Goal: Task Accomplishment & Management: Manage account settings

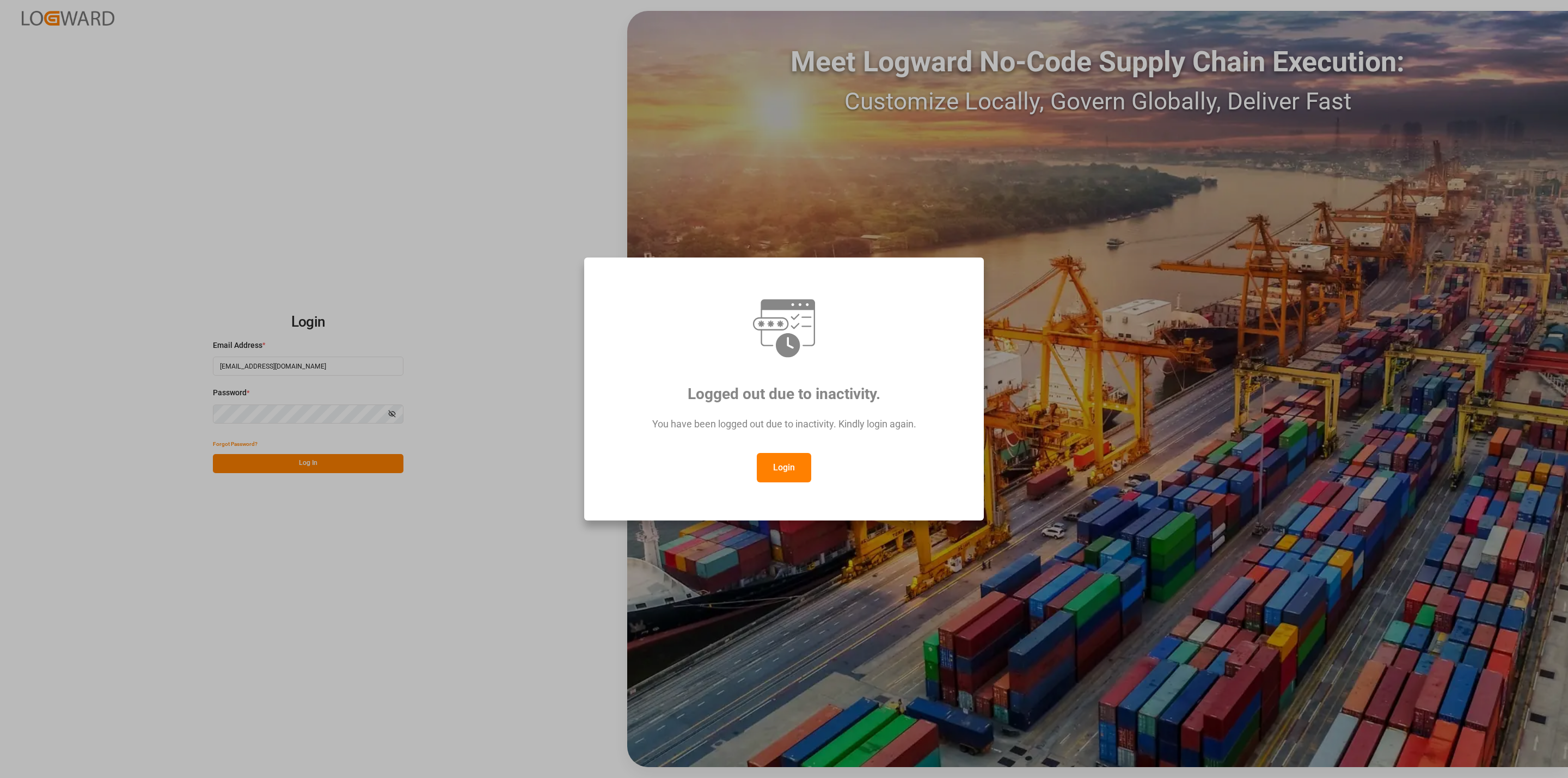
click at [779, 463] on button "Login" at bounding box center [784, 467] width 54 height 29
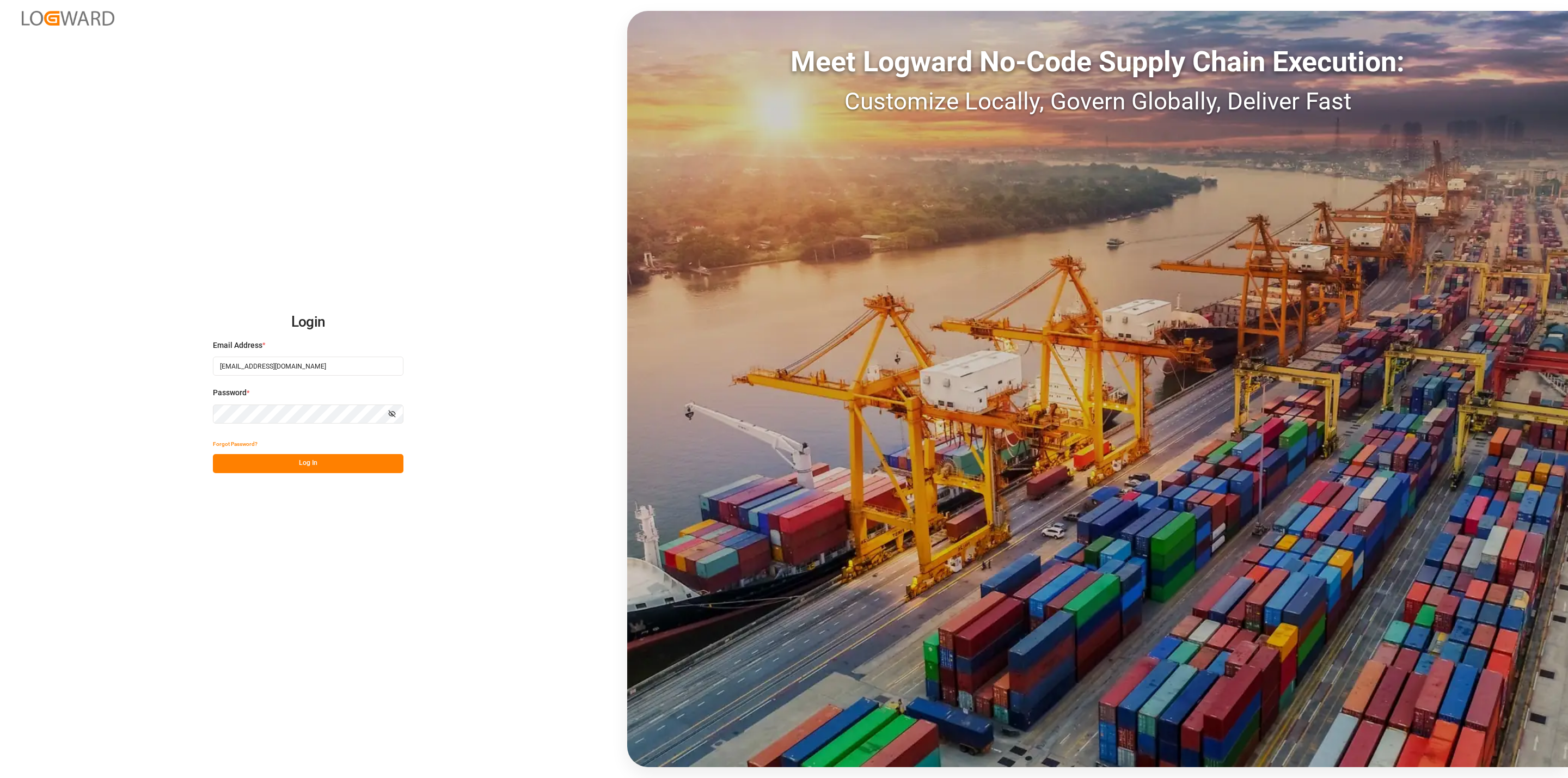
click at [363, 458] on button "Log In" at bounding box center [308, 464] width 191 height 19
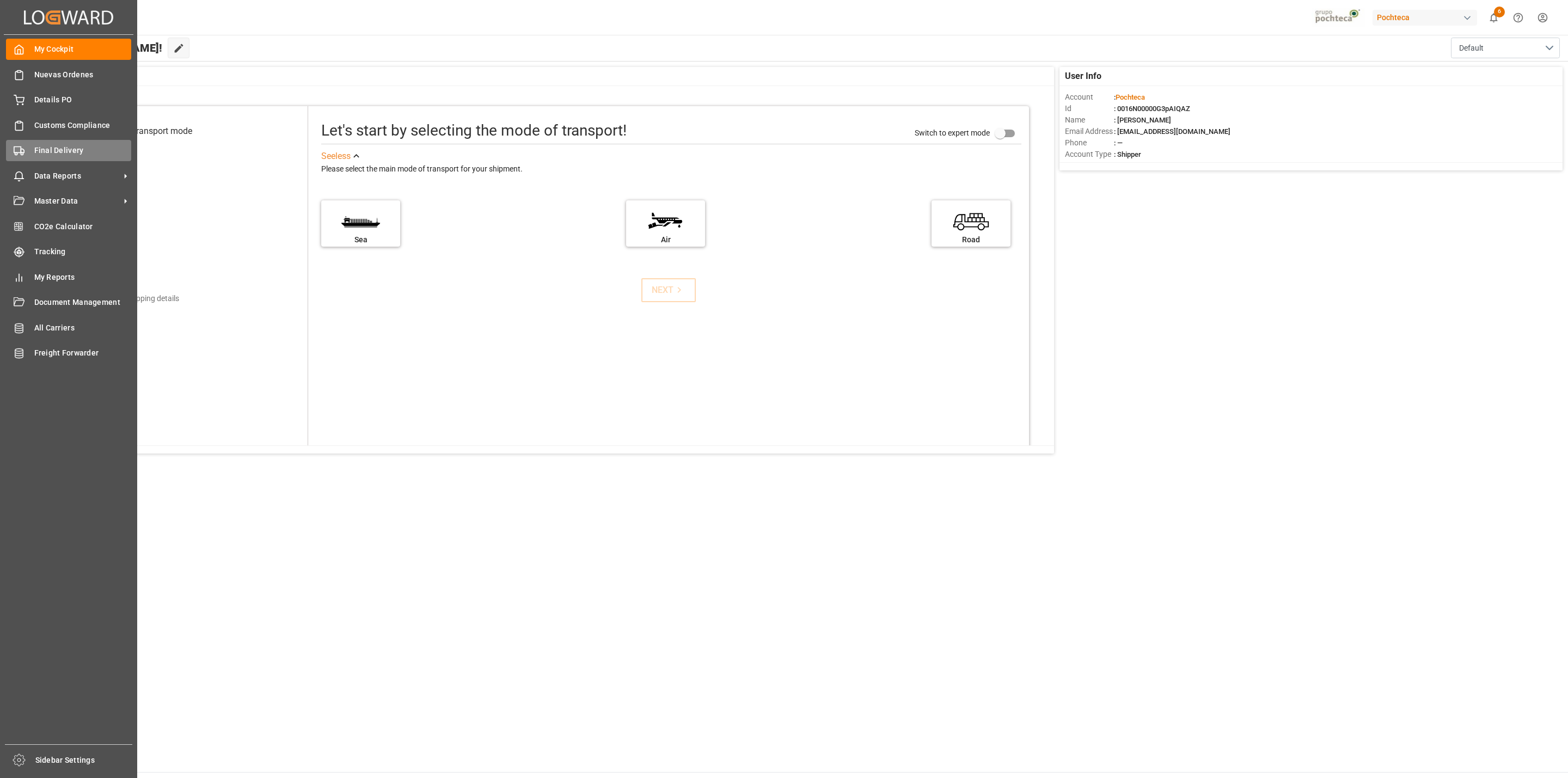
click at [25, 147] on div "Final Delivery Final Delivery" at bounding box center [68, 150] width 125 height 21
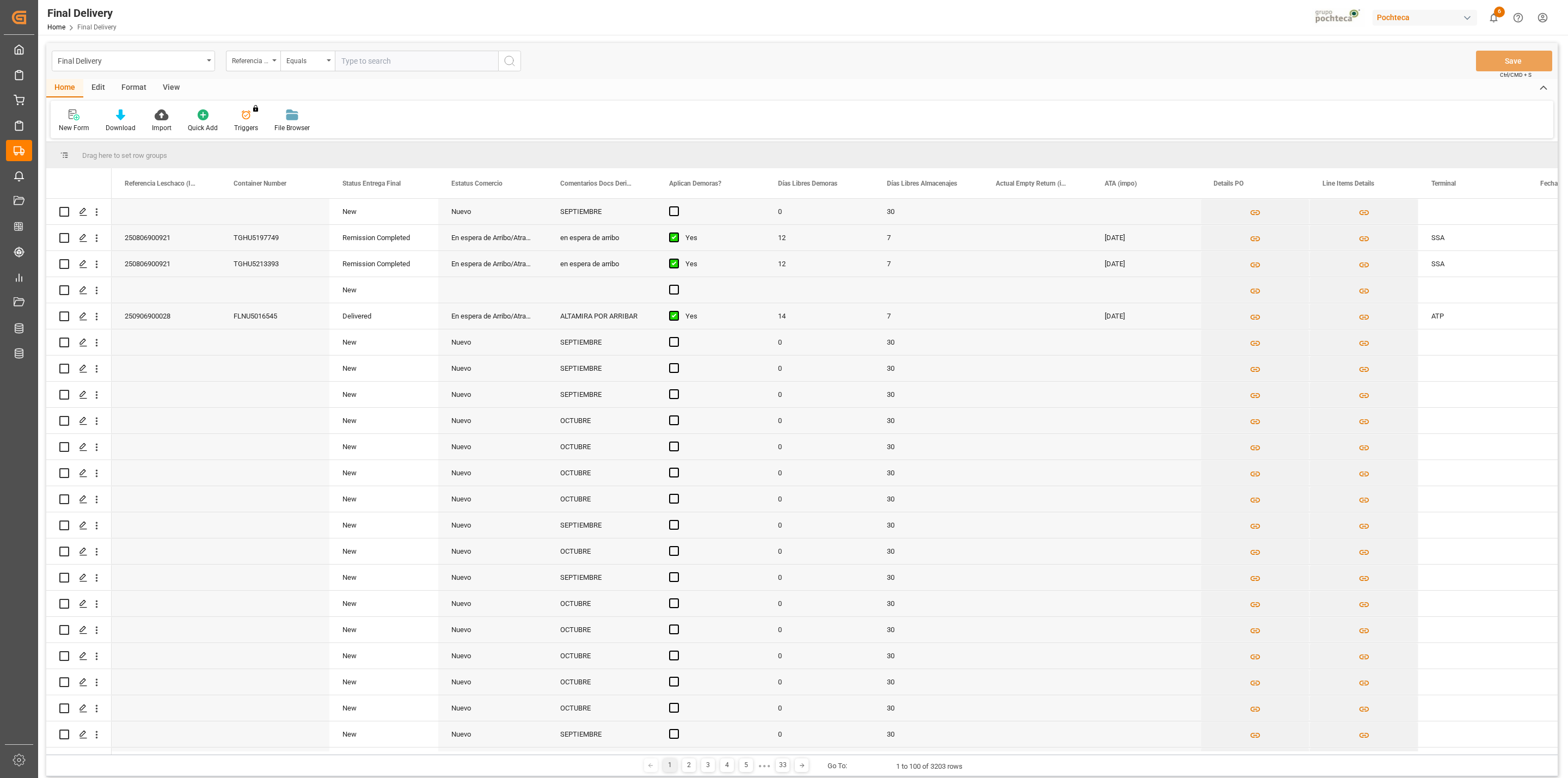
click at [363, 64] on input "text" at bounding box center [417, 61] width 163 height 21
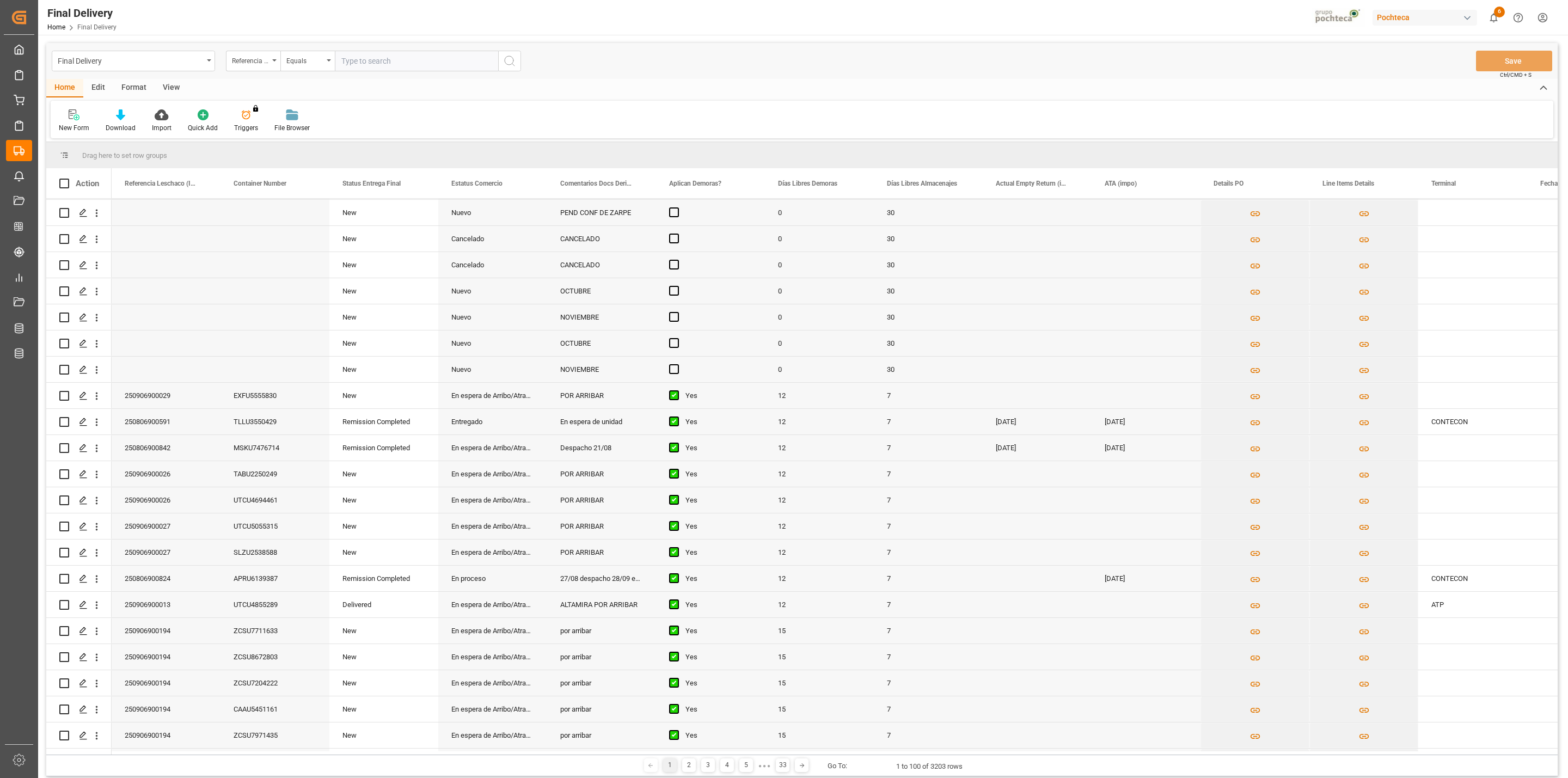
click at [172, 84] on div "View" at bounding box center [171, 88] width 33 height 18
drag, startPoint x: 86, startPoint y: 117, endPoint x: 80, endPoint y: 115, distance: 6.3
click at [80, 115] on div "Default" at bounding box center [69, 121] width 38 height 24
click at [95, 299] on div "CAPTURA TR Y RETRASO + FECHA DE ENTREGA" at bounding box center [112, 295] width 95 height 12
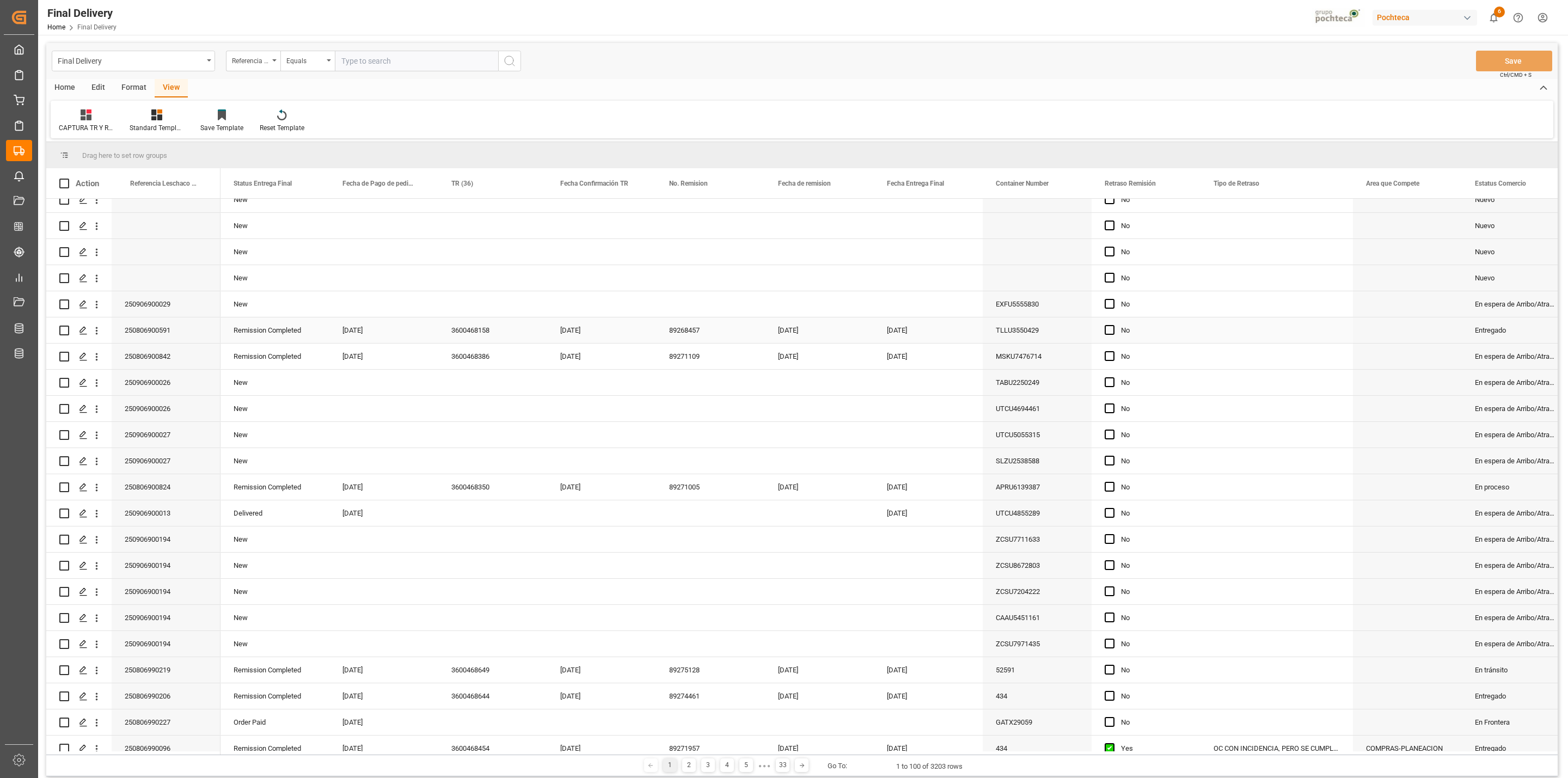
scroll to position [1835, 0]
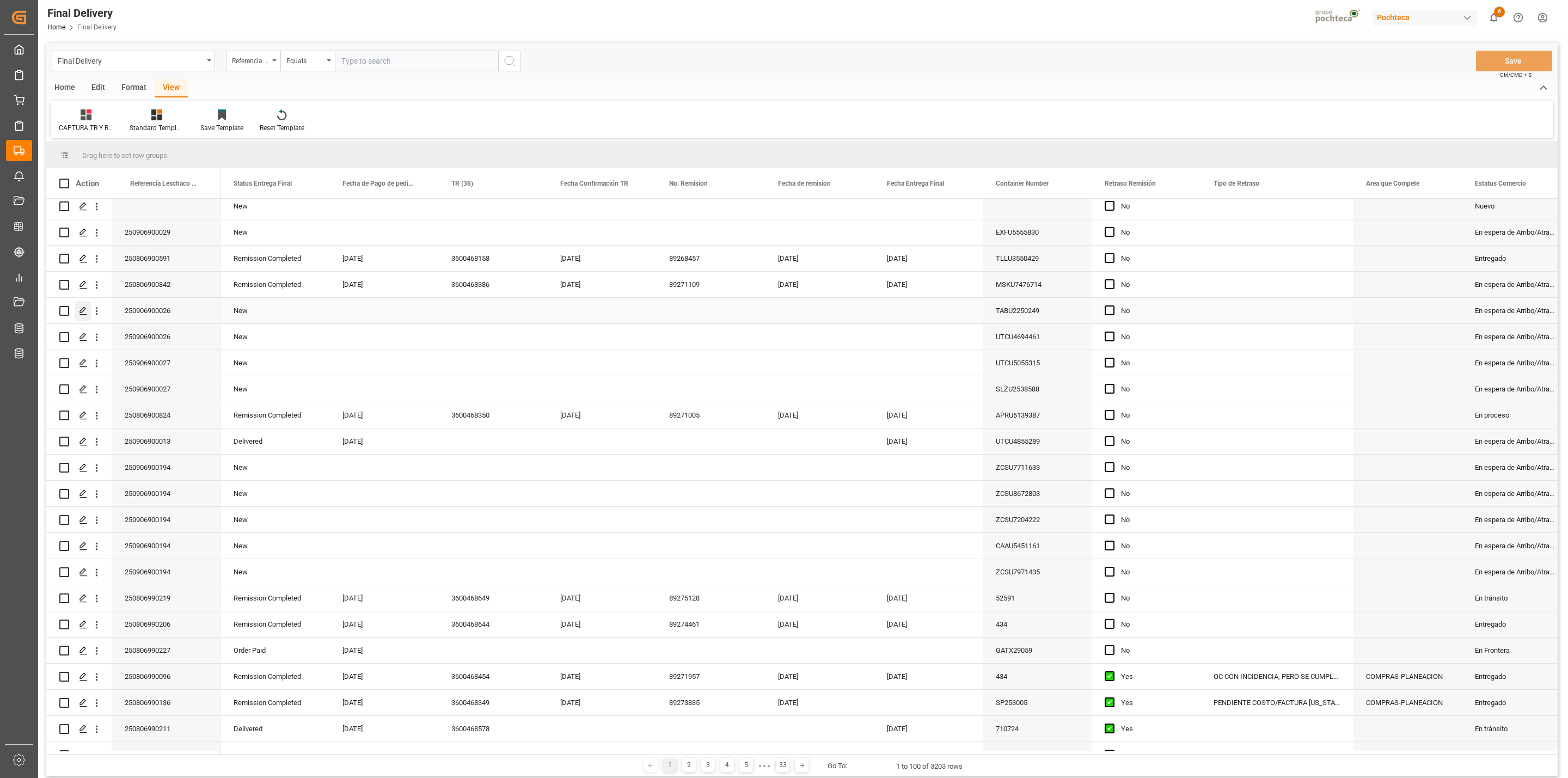
click at [88, 312] on icon "Press SPACE to select this row." at bounding box center [83, 311] width 8 height 8
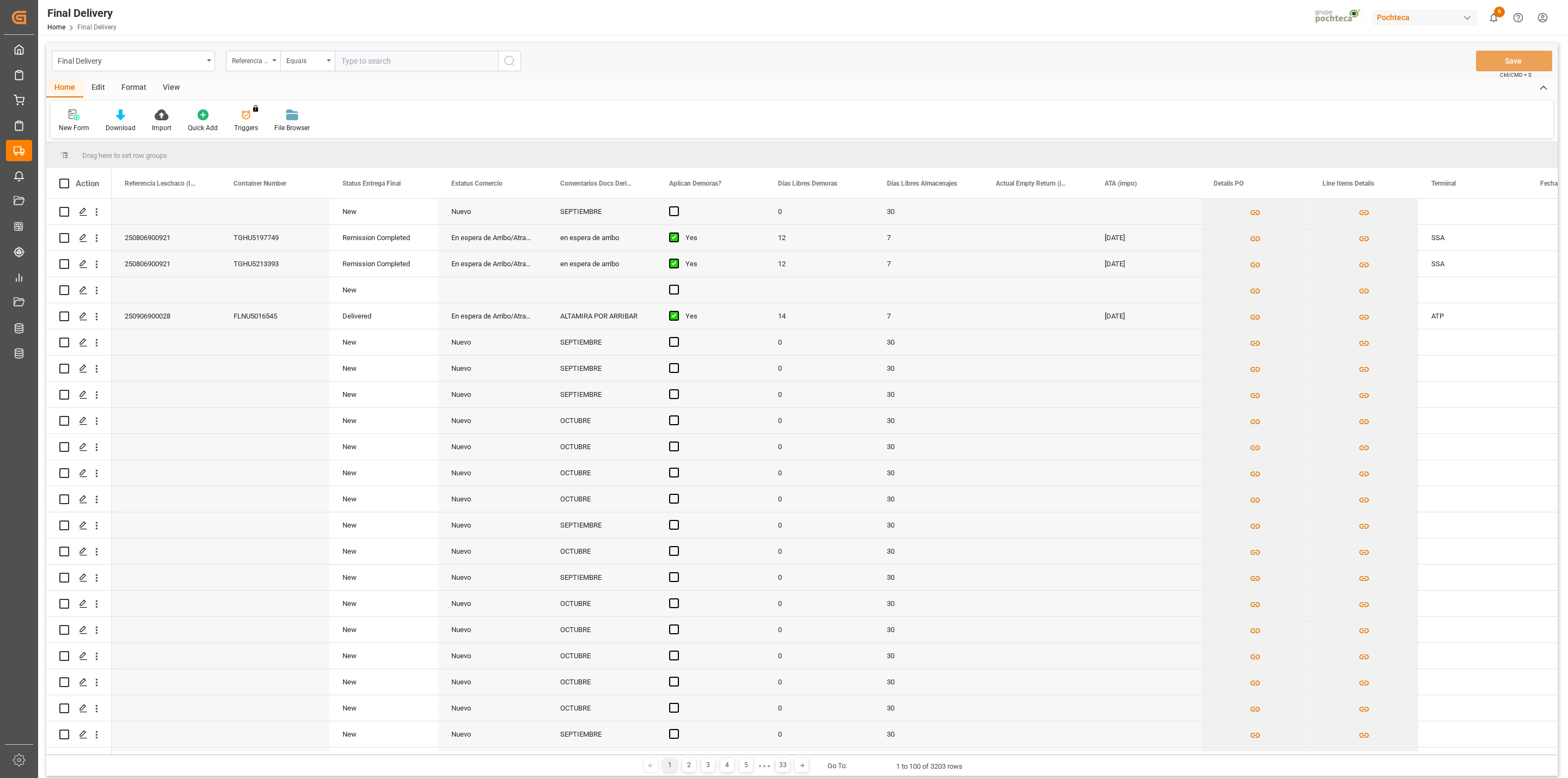
click at [423, 63] on input "text" at bounding box center [417, 61] width 163 height 21
type input "250906900026"
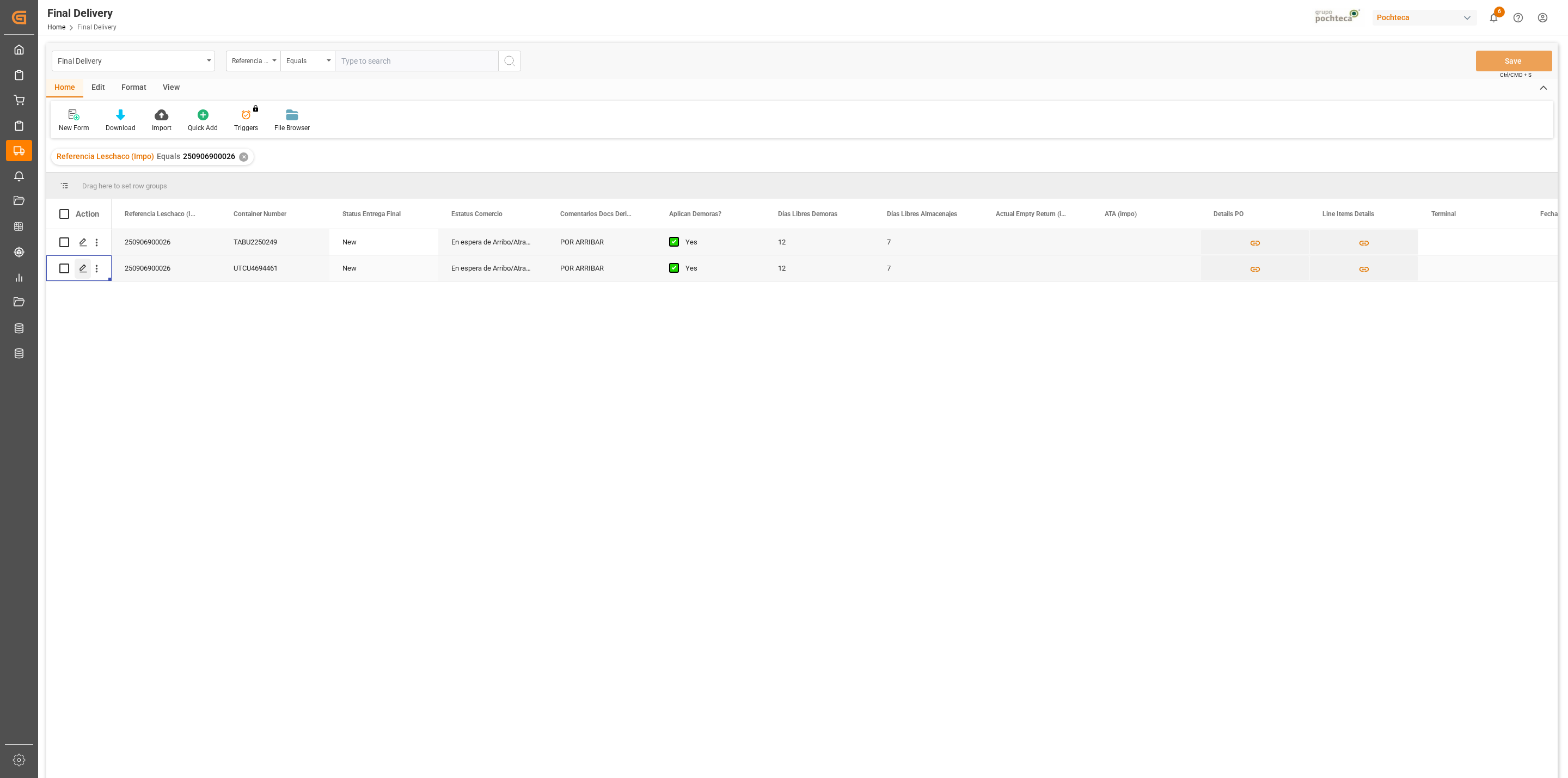
click at [79, 272] on icon "Press SPACE to select this row." at bounding box center [83, 269] width 8 height 8
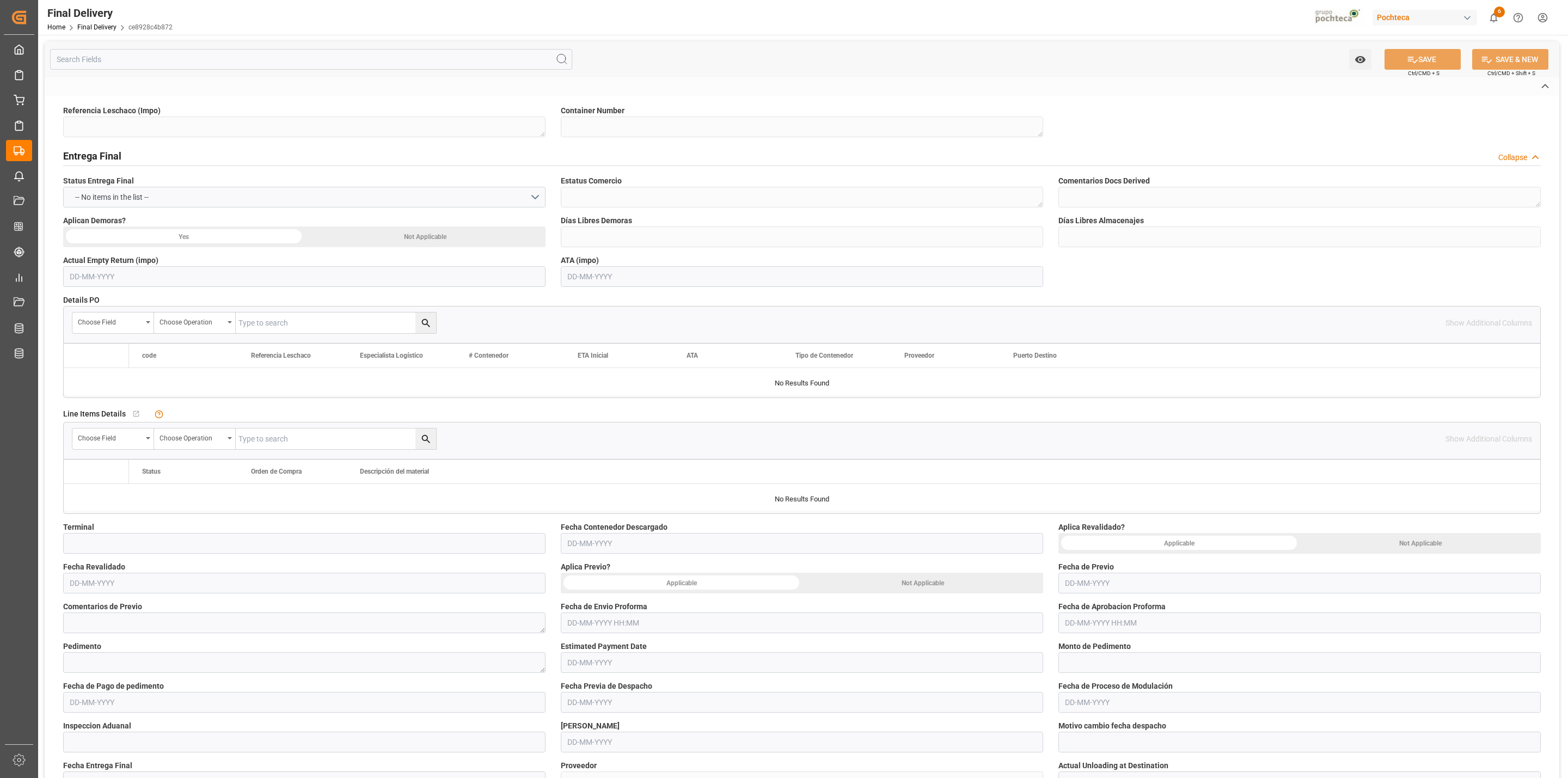
type textarea "250906900026"
type textarea "UTCU4694461"
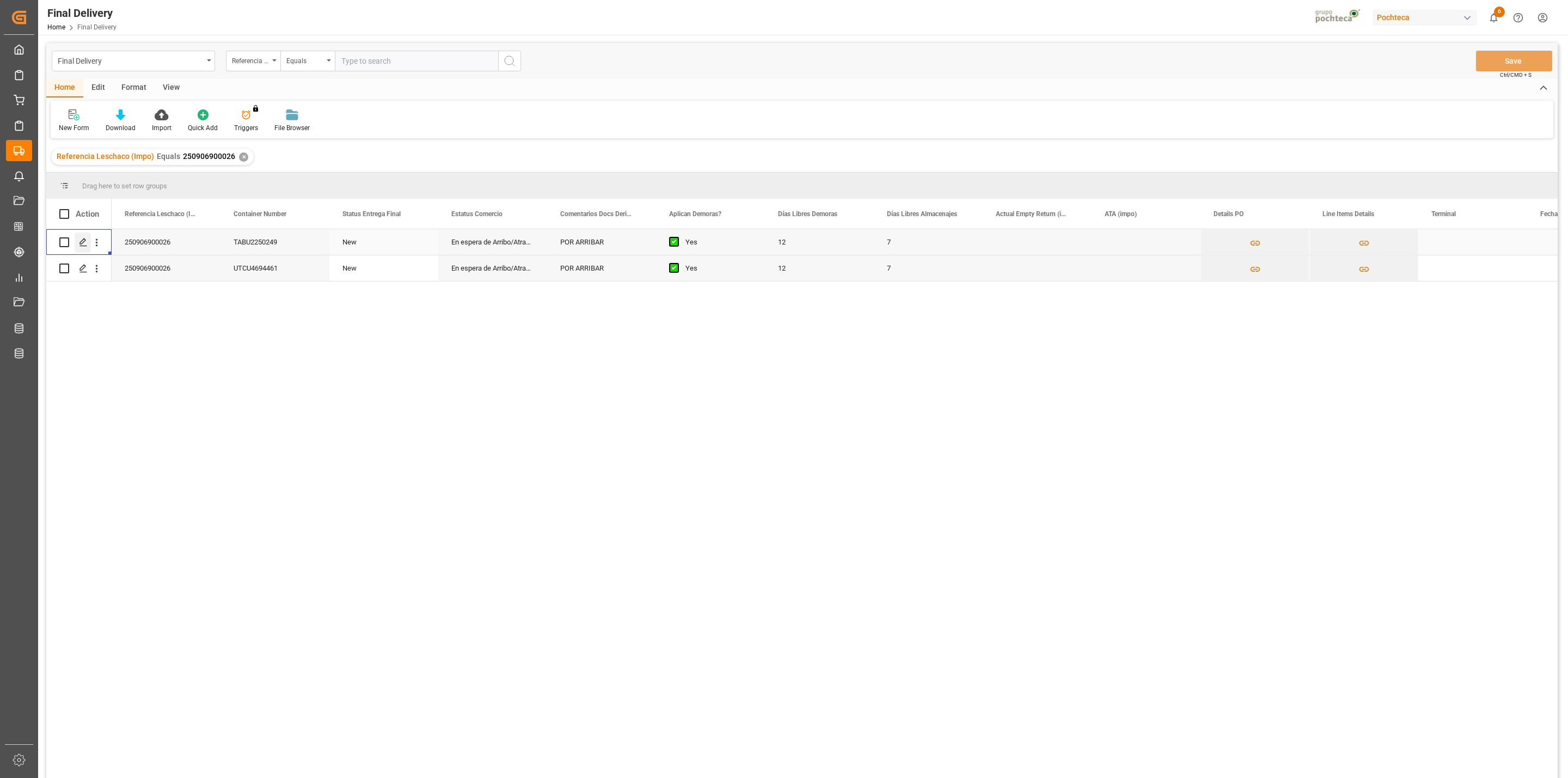
click at [86, 241] on icon "Press SPACE to select this row." at bounding box center [83, 242] width 8 height 8
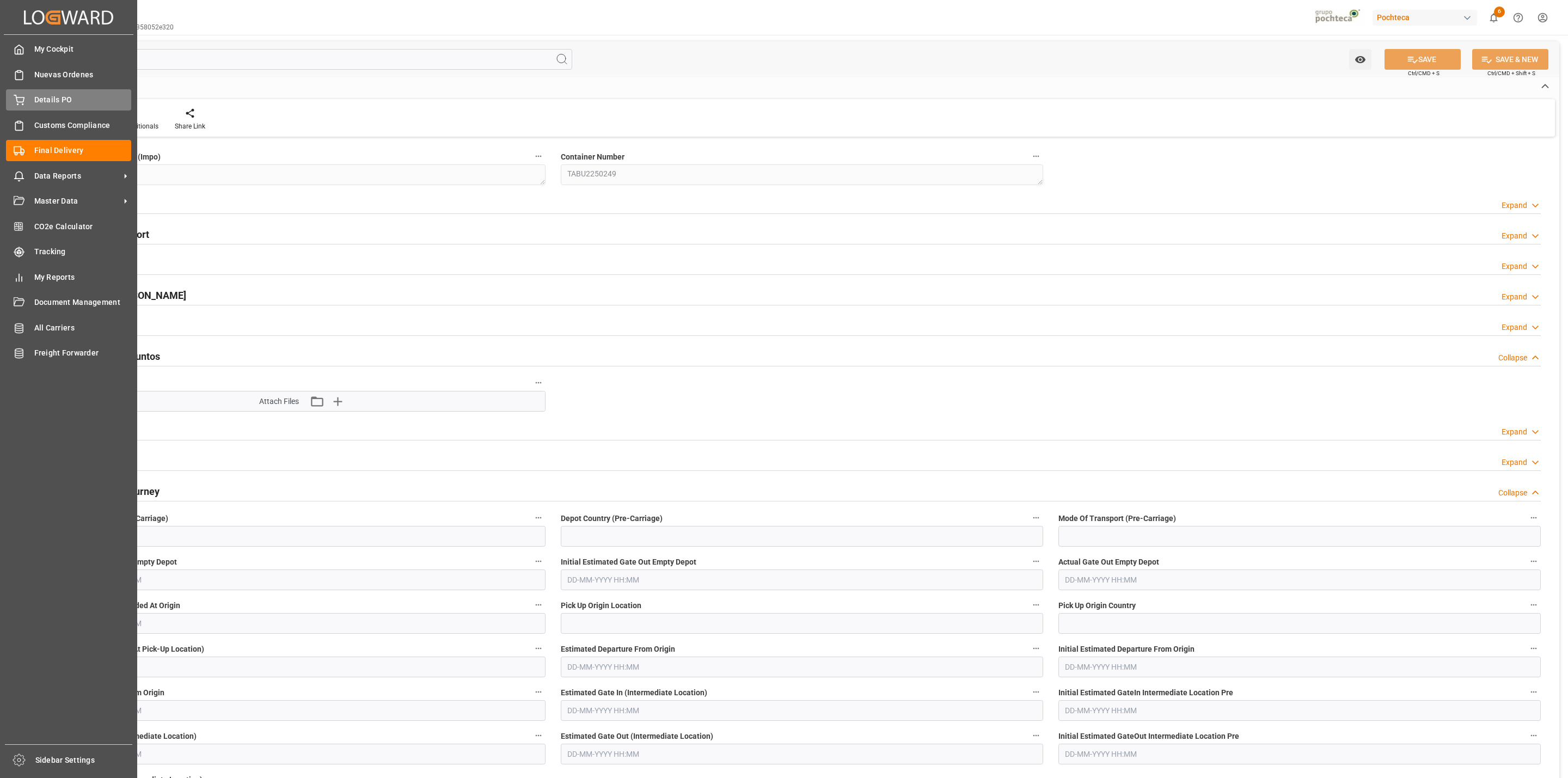
click at [24, 95] on div "Details PO Details PO" at bounding box center [68, 99] width 125 height 21
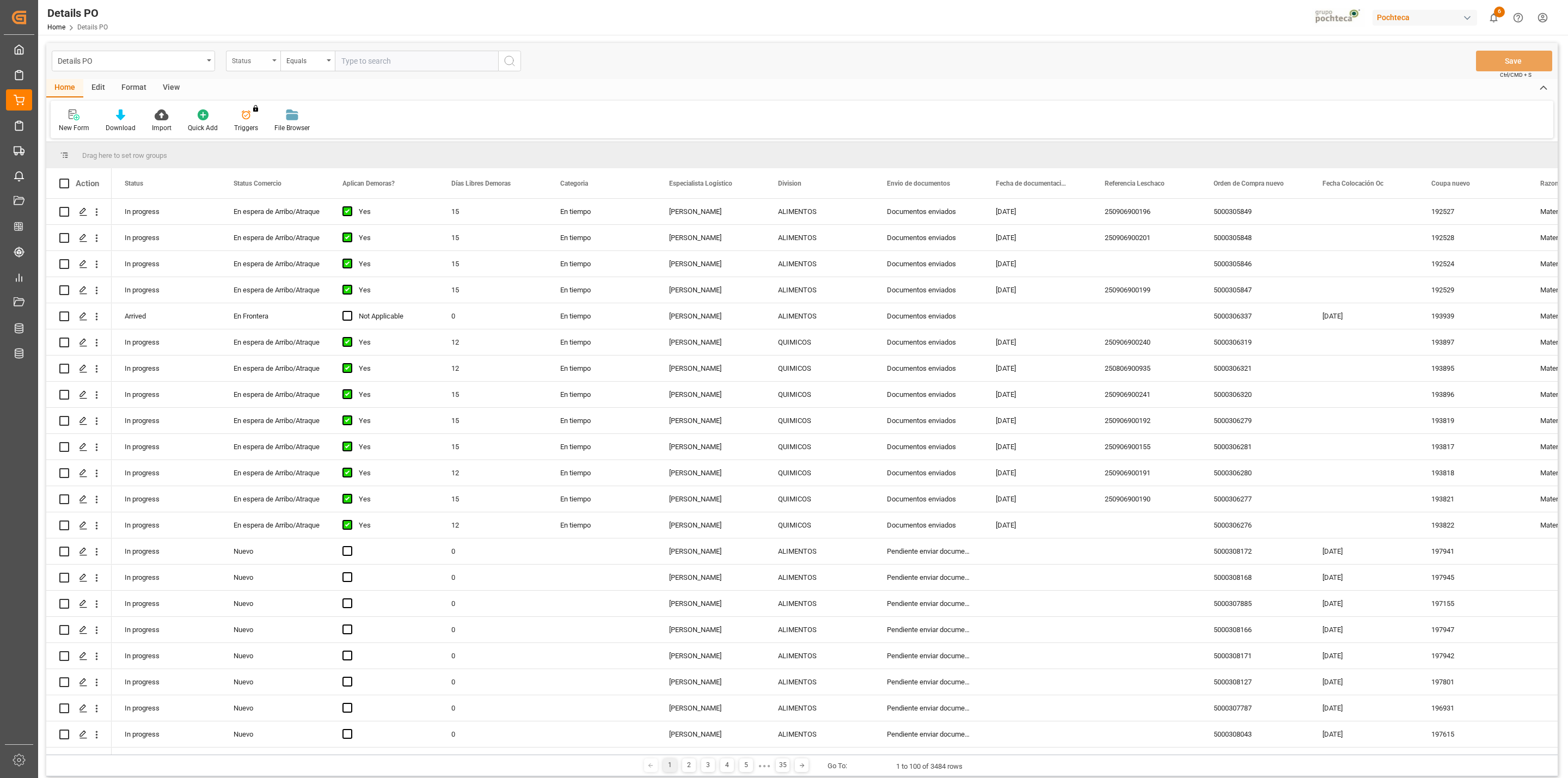
click at [255, 63] on div "Status" at bounding box center [250, 59] width 37 height 13
click at [299, 315] on div "Referencia Leschaco" at bounding box center [308, 316] width 163 height 23
click at [357, 59] on input "text" at bounding box center [417, 61] width 163 height 21
paste input "250906900026"
type input "250906900026"
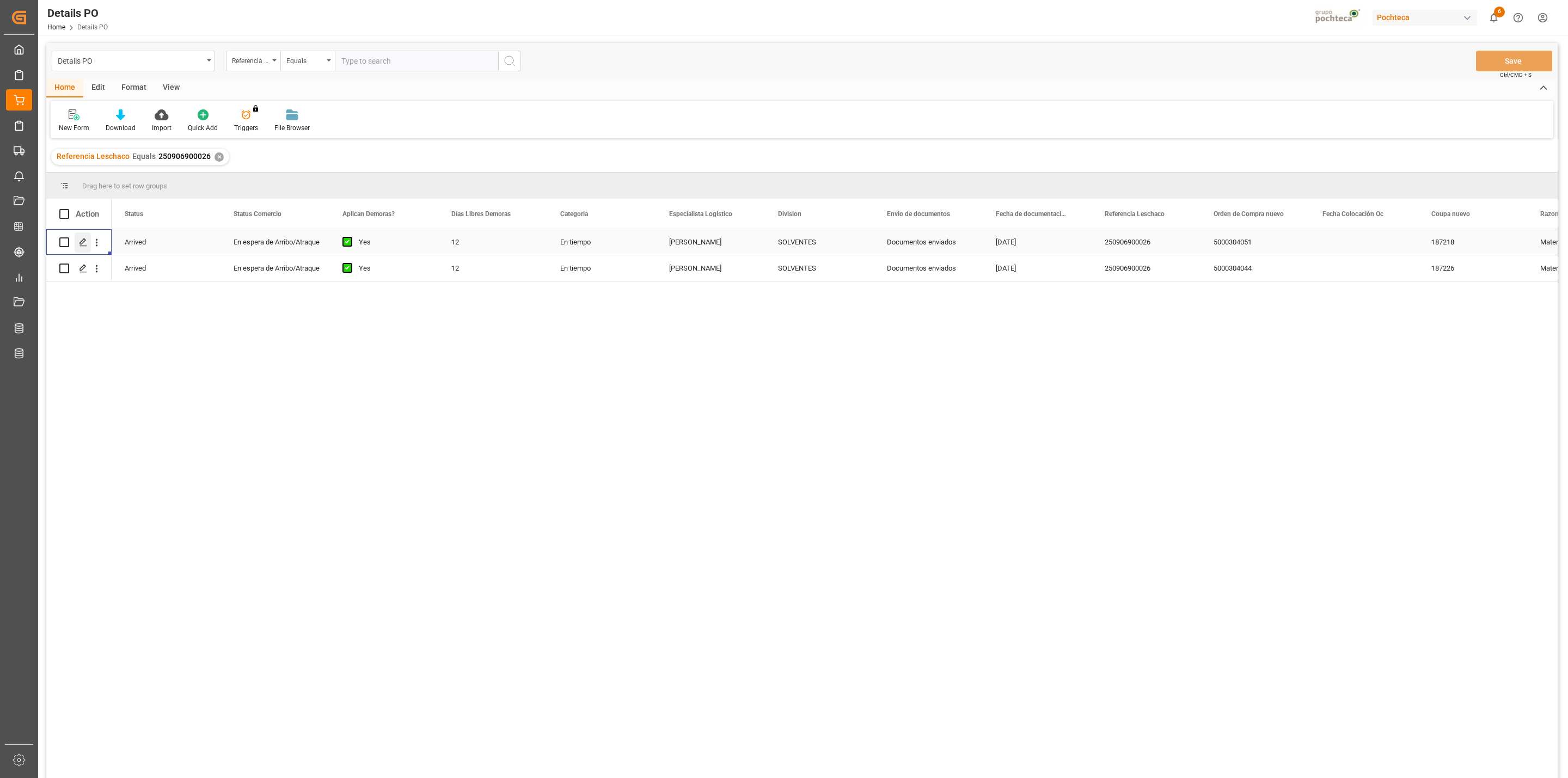
click at [85, 242] on icon "Press SPACE to select this row." at bounding box center [83, 242] width 8 height 8
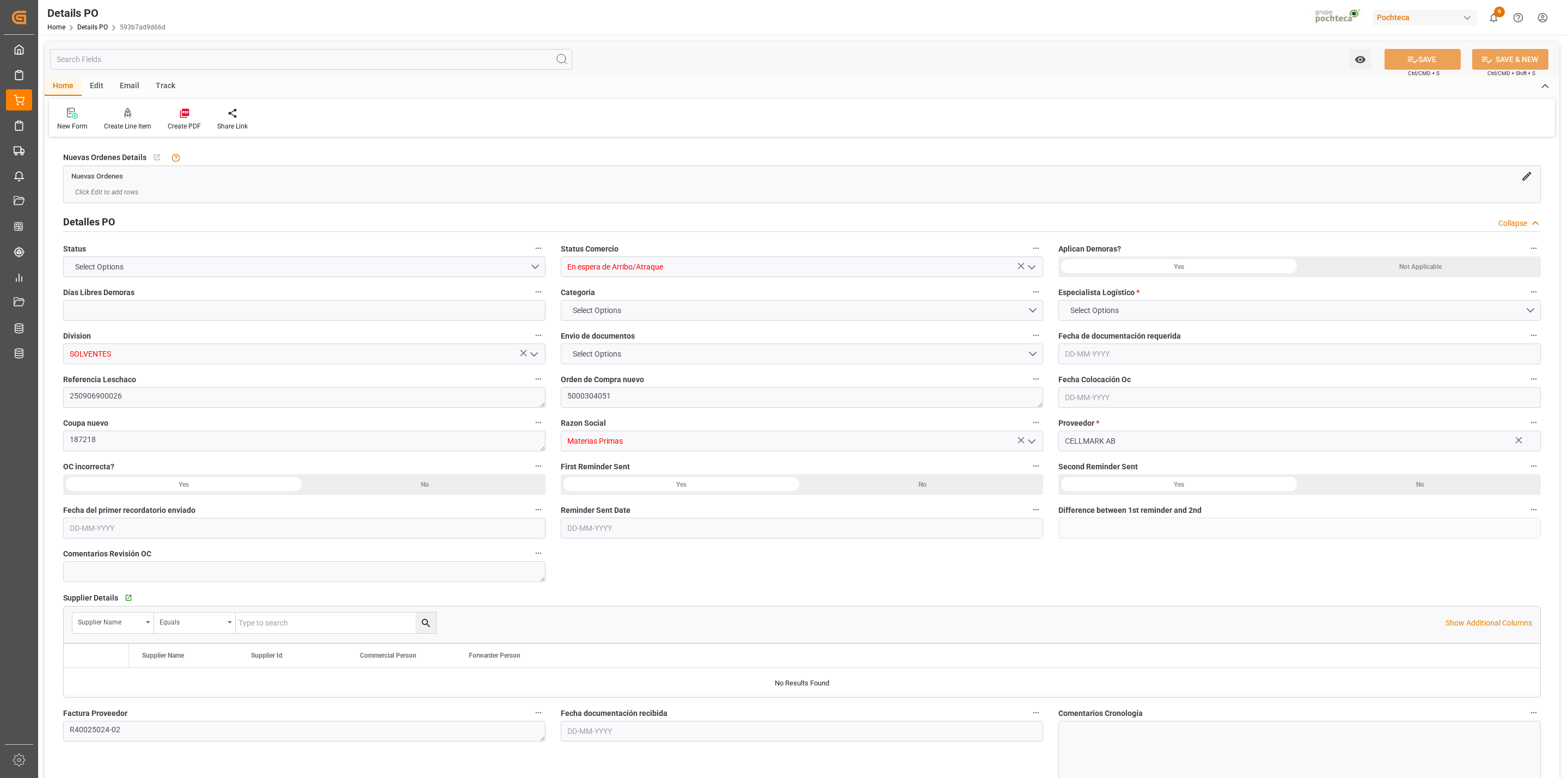
type input "12"
type input "[DATE]"
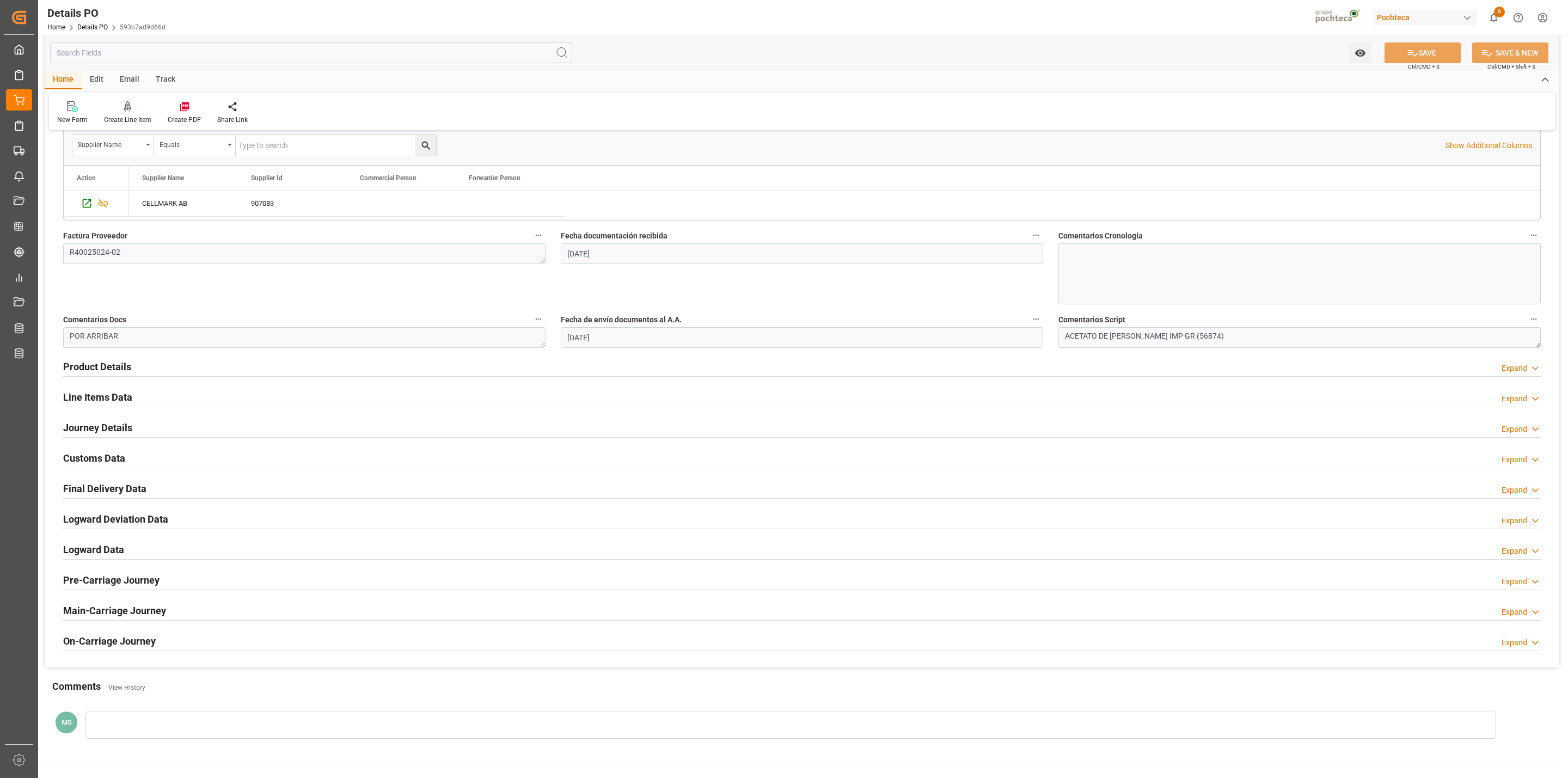
scroll to position [590, 0]
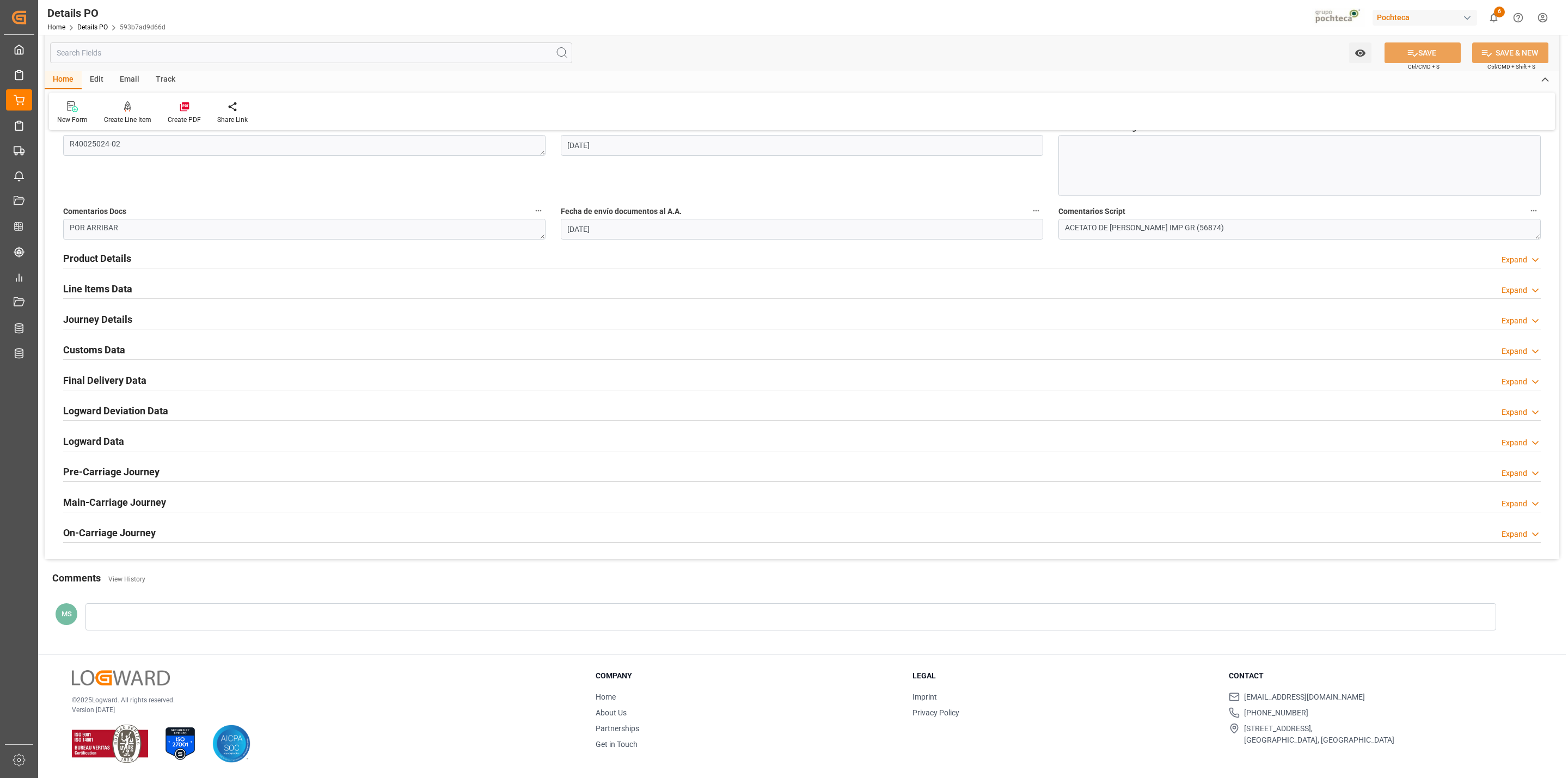
click at [98, 347] on h2 "Customs Data" at bounding box center [94, 350] width 62 height 15
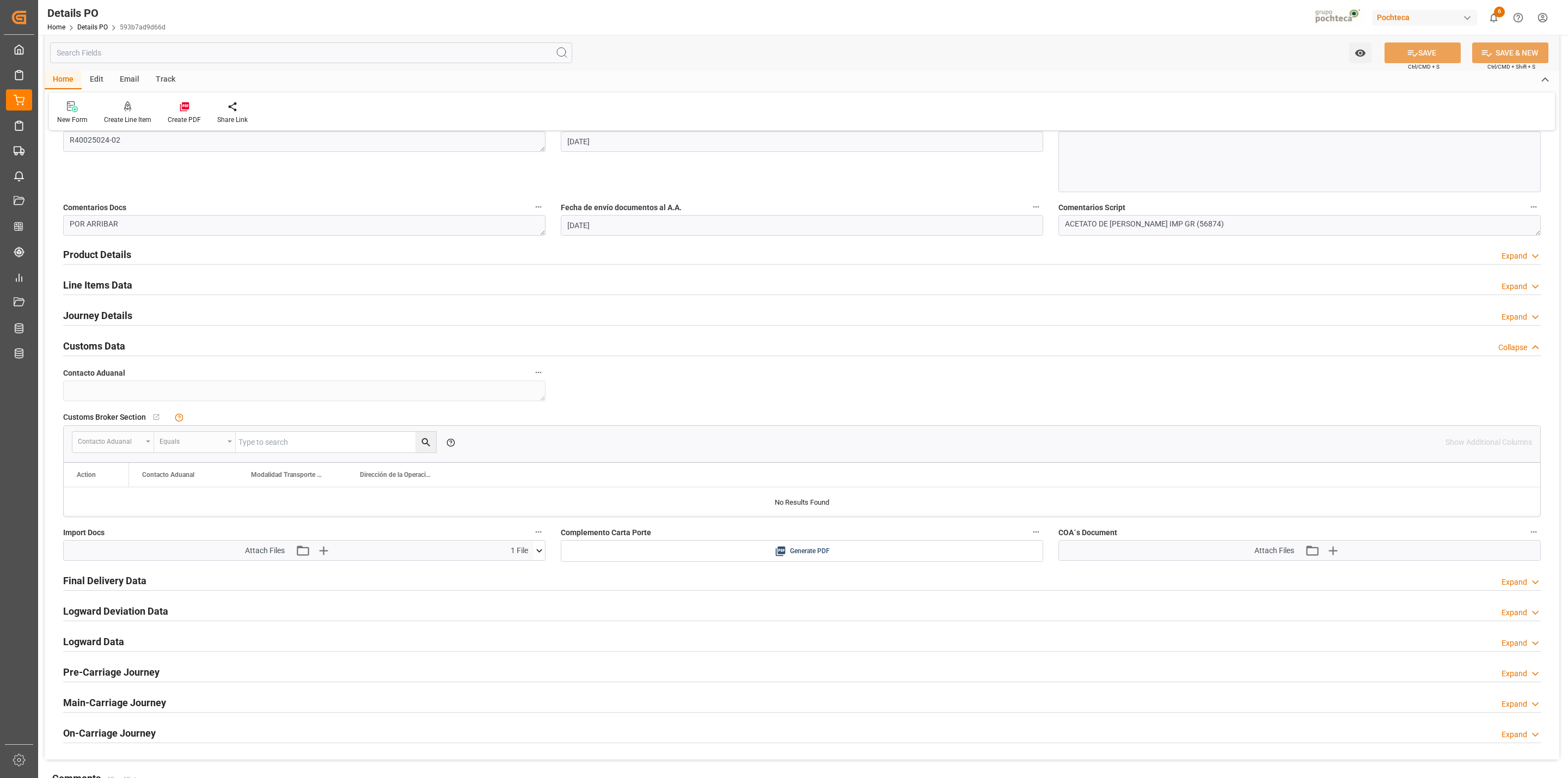
click at [541, 552] on icon at bounding box center [539, 551] width 12 height 12
click at [507, 575] on icon at bounding box center [510, 571] width 12 height 12
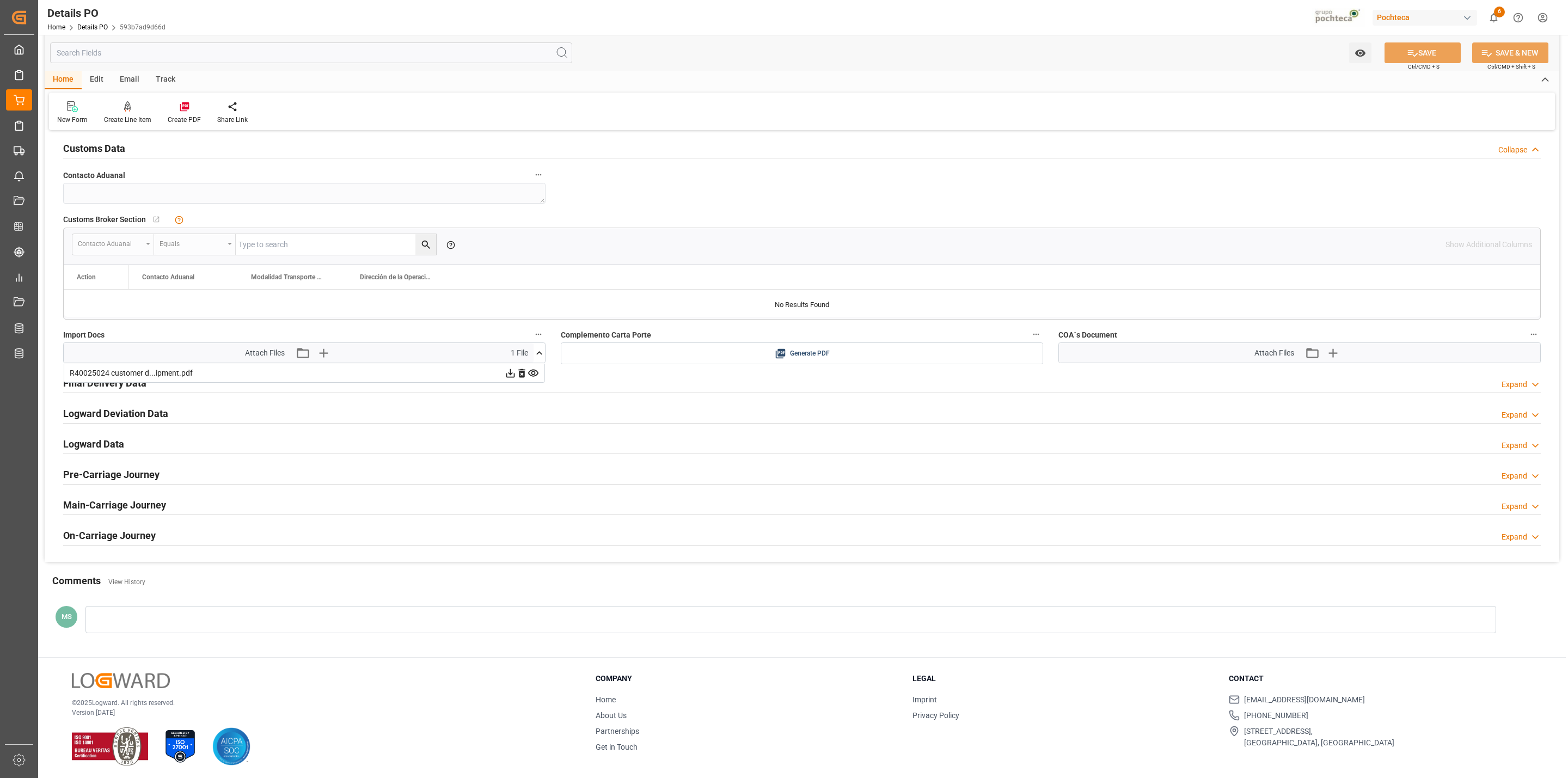
scroll to position [796, 0]
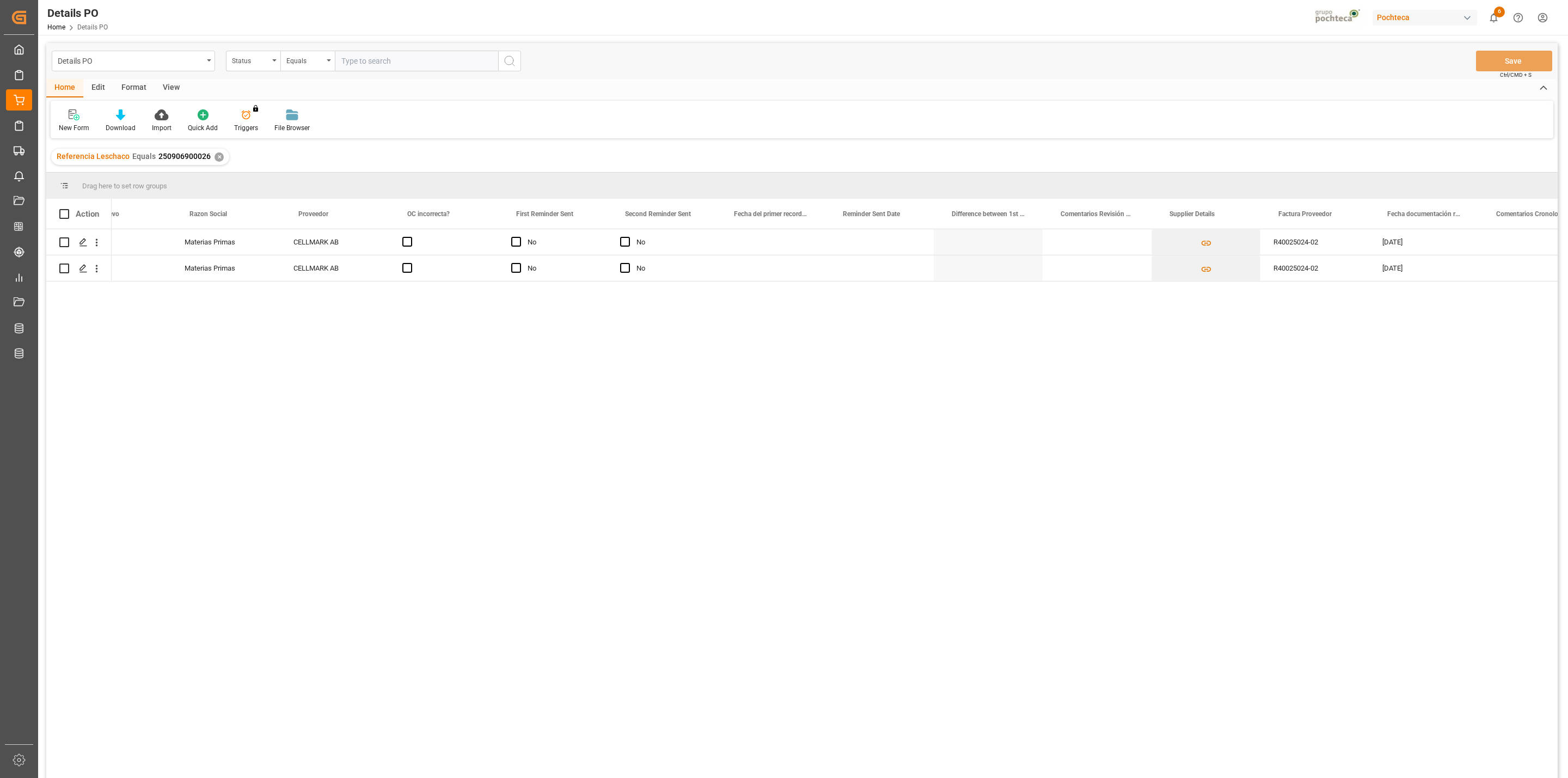
scroll to position [0, 1558]
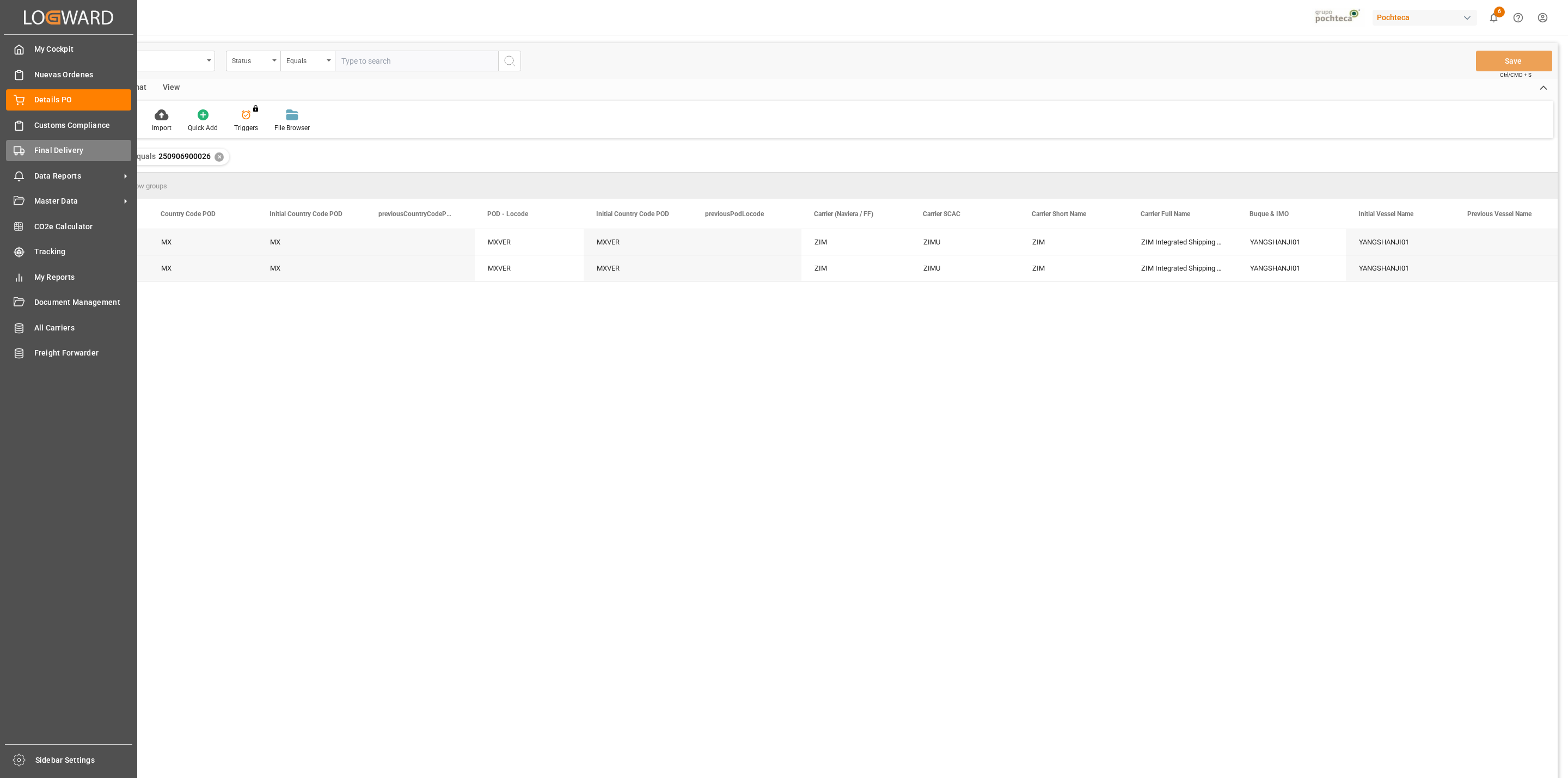
click at [18, 148] on icon at bounding box center [18, 150] width 11 height 11
